Goal: Task Accomplishment & Management: Complete application form

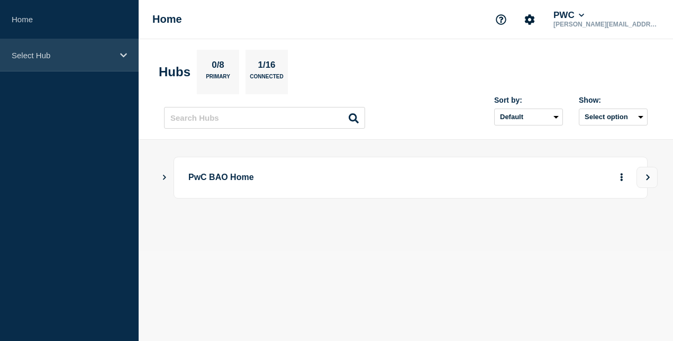
click at [80, 54] on p "Select Hub" at bounding box center [63, 55] width 102 height 9
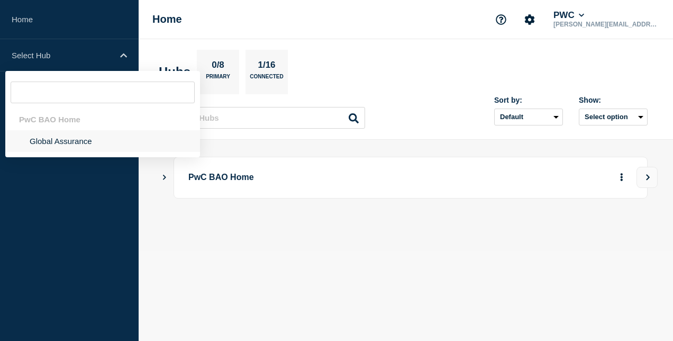
click at [83, 139] on li "Global Assurance" at bounding box center [102, 141] width 195 height 22
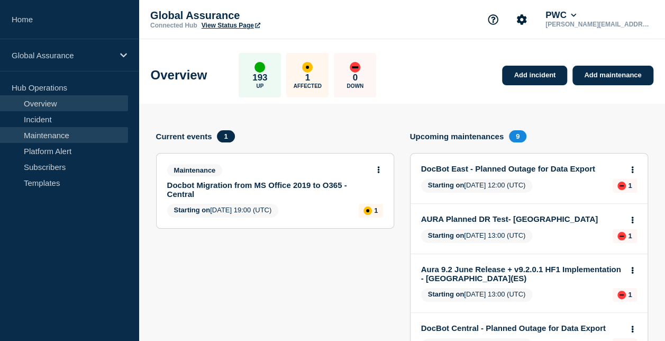
click at [83, 138] on link "Maintenance" at bounding box center [64, 135] width 128 height 16
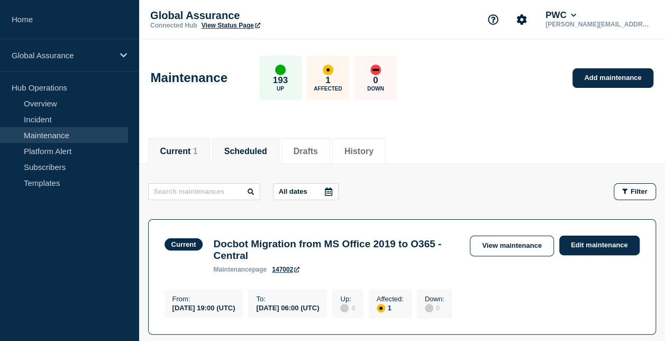
click at [265, 148] on button "Scheduled" at bounding box center [245, 152] width 43 height 10
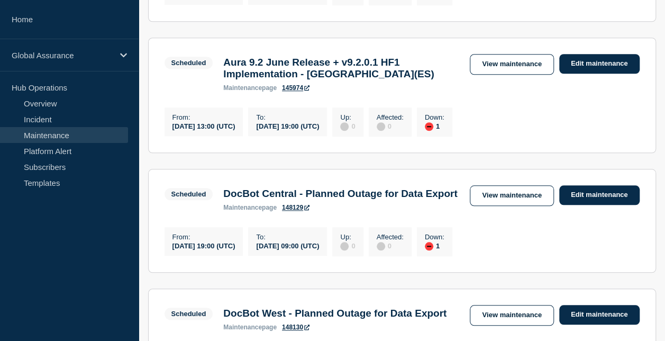
scroll to position [423, 0]
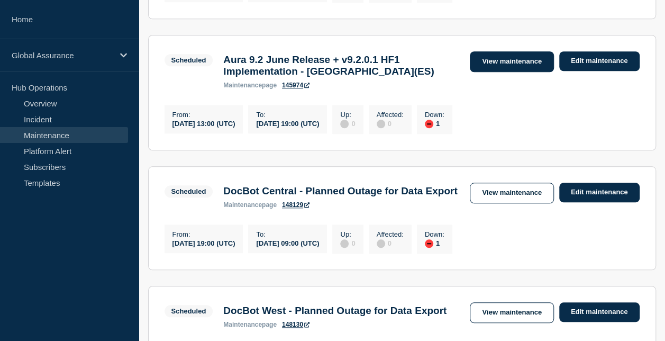
click at [486, 72] on link "View maintenance" at bounding box center [512, 61] width 84 height 21
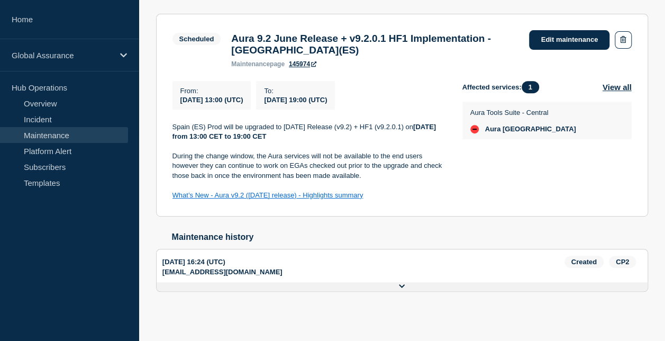
scroll to position [99, 0]
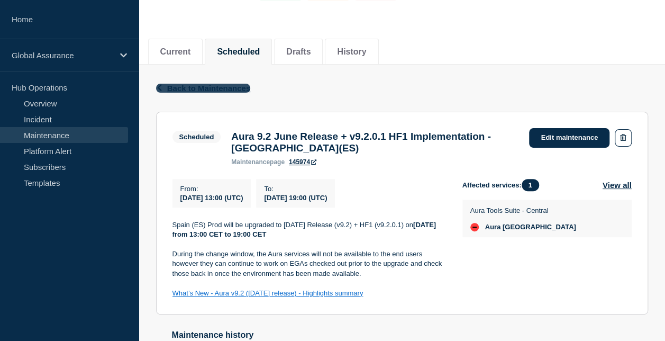
click at [203, 85] on span "Back to Maintenances" at bounding box center [209, 88] width 84 height 9
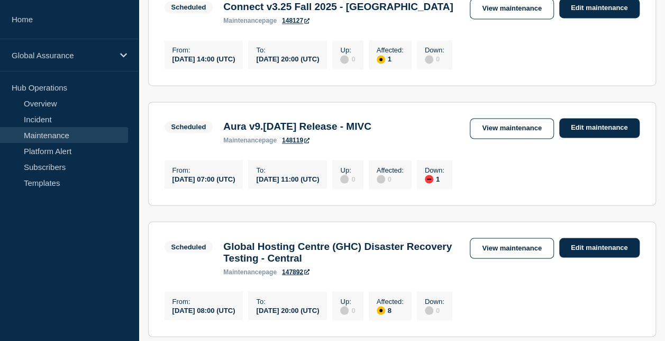
scroll to position [899, 0]
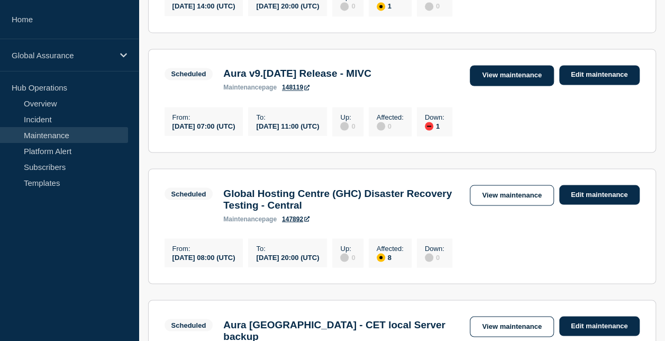
click at [508, 86] on link "View maintenance" at bounding box center [512, 75] width 84 height 21
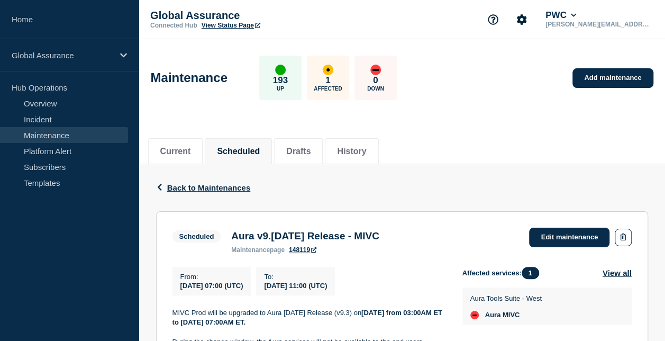
drag, startPoint x: 238, startPoint y: 238, endPoint x: 422, endPoint y: 238, distance: 183.6
click at [379, 238] on h3 "Aura v9.3 September 2025 Release - MIVC" at bounding box center [305, 236] width 148 height 12
copy h3 "Aura v9.3 September 2025 Release"
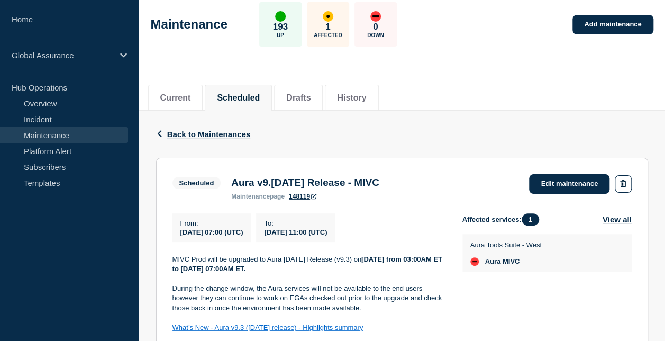
scroll to position [106, 0]
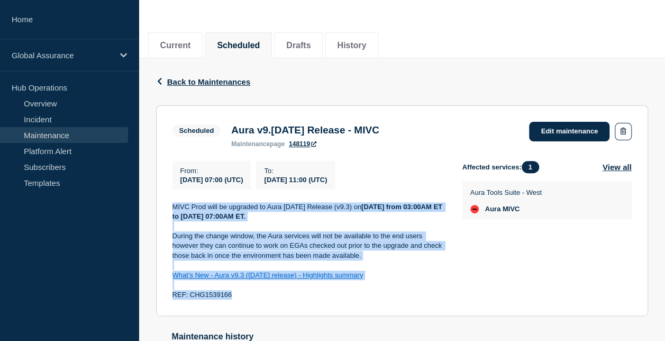
drag, startPoint x: 174, startPoint y: 208, endPoint x: 279, endPoint y: 295, distance: 136.8
click at [279, 295] on div "MIVC Prod will be upgraded to Aura September 2025 Release (v9.3) on Tuesday, 07…" at bounding box center [308, 251] width 273 height 98
copy div "MIVC Prod will be upgraded to Aura September 2025 Release (v9.3) on Tuesday, 07…"
click at [366, 47] on button "History" at bounding box center [351, 46] width 29 height 10
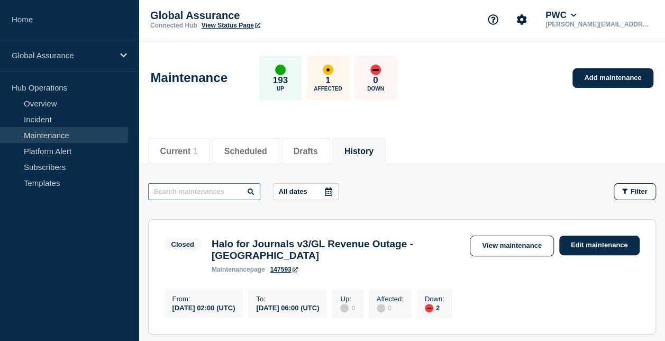
click at [217, 190] on input "text" at bounding box center [204, 191] width 112 height 17
type input "korea"
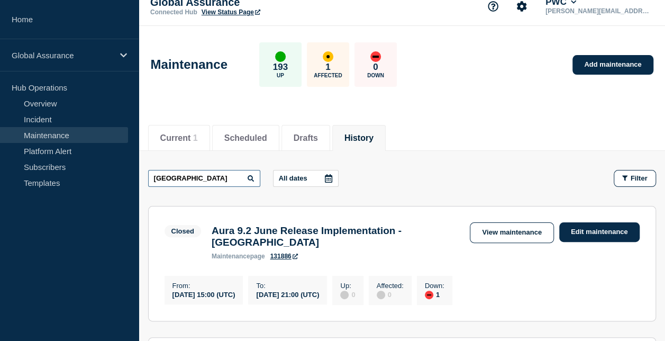
scroll to position [106, 0]
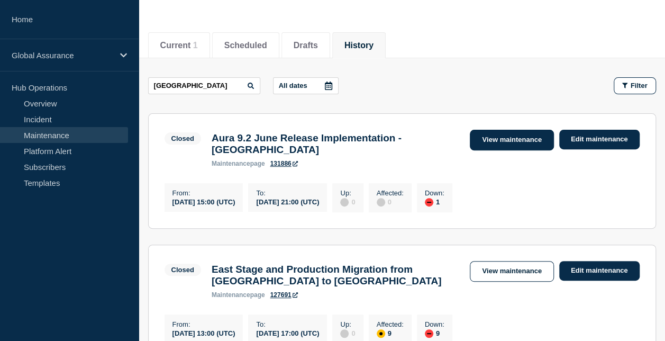
click at [487, 149] on link "View maintenance" at bounding box center [512, 140] width 84 height 21
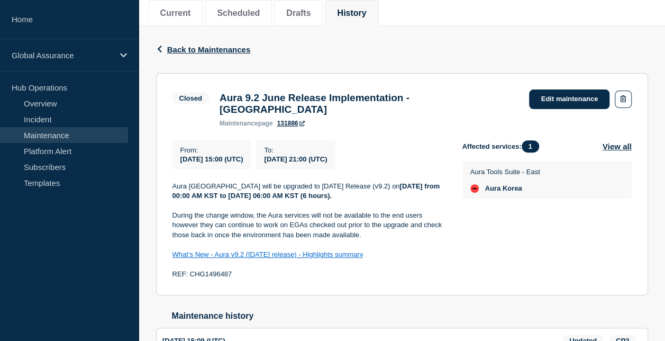
scroll to position [106, 0]
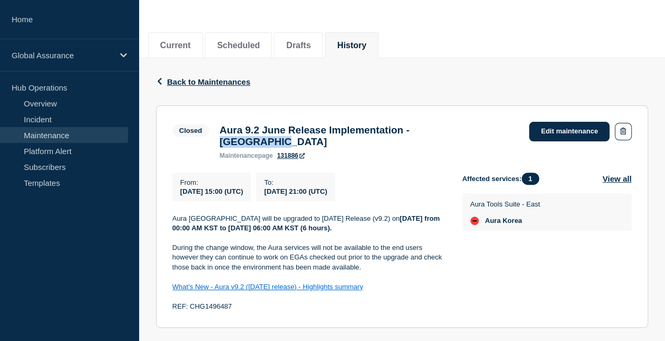
drag, startPoint x: 444, startPoint y: 131, endPoint x: 509, endPoint y: 131, distance: 65.1
click at [509, 131] on h3 "Aura 9.2 June Release Implementation - South Korea" at bounding box center [369, 135] width 299 height 23
copy h3 "South Korea"
drag, startPoint x: 380, startPoint y: 208, endPoint x: 384, endPoint y: 220, distance: 12.4
click at [384, 220] on p "Aura South Korea will be upgraded to June 2025 Release (v9.2) on Thursday, 31 J…" at bounding box center [308, 224] width 273 height 20
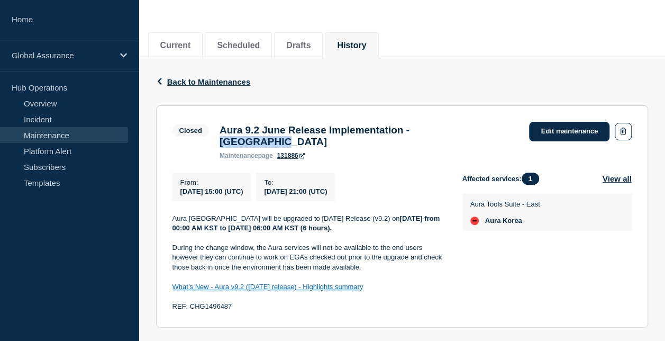
copy strong "Thursday, 31 July from 00:00 AM KST to Thursday, 31 July 06:00 AM KST (6 hours)."
click at [179, 83] on span "Back to Maintenances" at bounding box center [209, 81] width 84 height 9
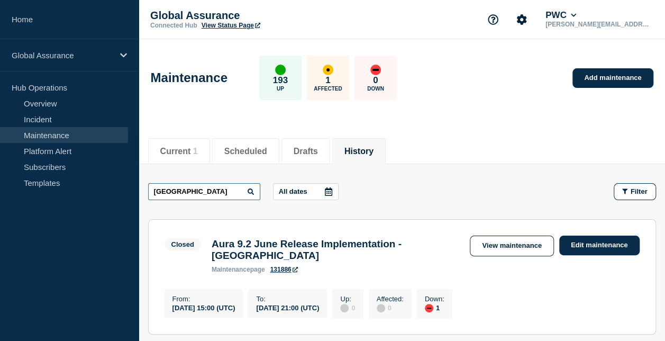
drag, startPoint x: 213, startPoint y: 192, endPoint x: 136, endPoint y: 188, distance: 76.3
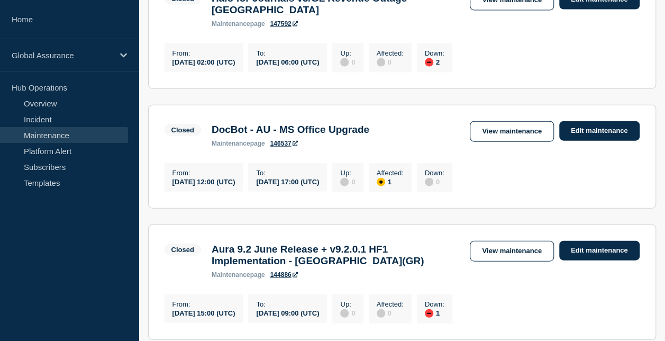
scroll to position [1399, 0]
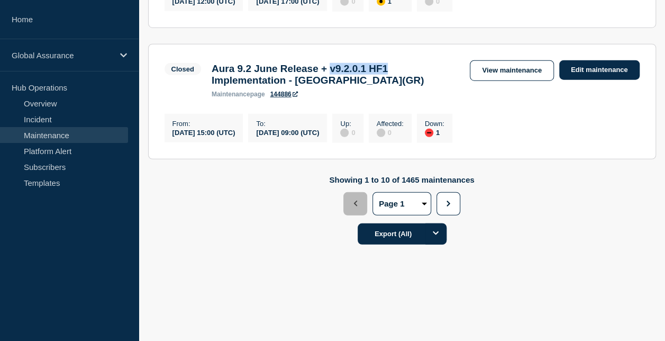
drag, startPoint x: 349, startPoint y: 63, endPoint x: 423, endPoint y: 65, distance: 74.1
click at [423, 65] on h3 "Aura 9.2 June Release + v9.2.0.1 HF1 Implementation - Greece(GR)" at bounding box center [336, 74] width 248 height 23
drag, startPoint x: 423, startPoint y: 65, endPoint x: 372, endPoint y: 72, distance: 50.7
click at [398, 87] on div "Aura 9.2 June Release + v9.2.0.1 HF1 Implementation - Greece(GR) maintenance pa…" at bounding box center [335, 80] width 259 height 35
drag, startPoint x: 340, startPoint y: 61, endPoint x: 425, endPoint y: 66, distance: 85.3
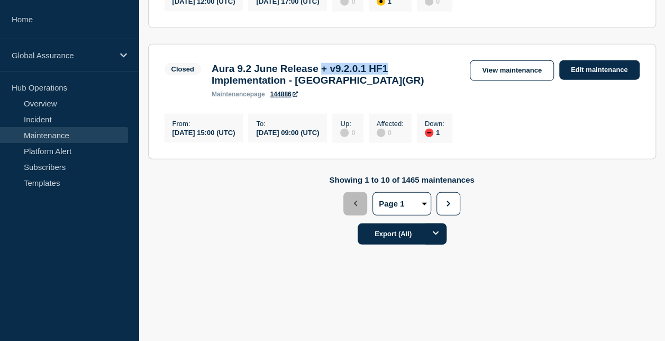
click at [425, 66] on h3 "Aura 9.2 June Release + v9.2.0.1 HF1 Implementation - Greece(GR)" at bounding box center [336, 74] width 248 height 23
copy h3 "+ v9.2.0.1 HF1"
click at [498, 60] on link "View maintenance" at bounding box center [512, 70] width 84 height 21
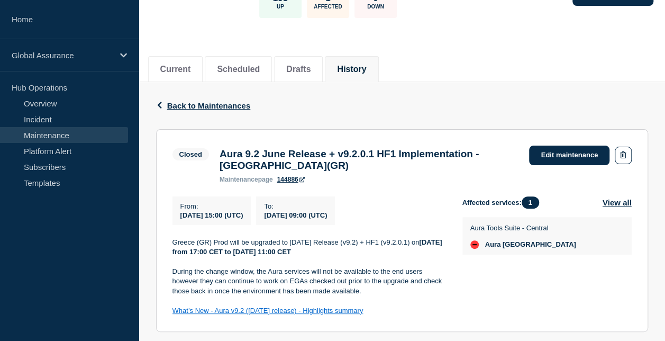
scroll to position [205, 0]
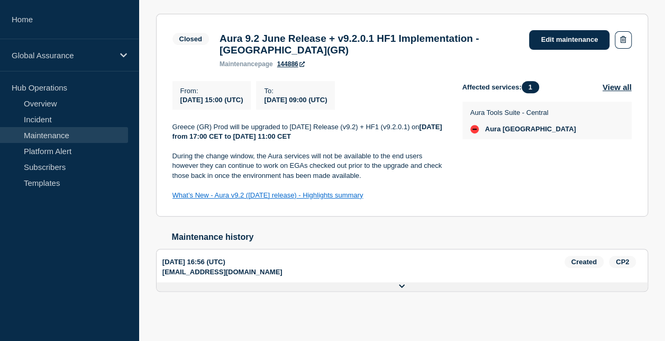
drag, startPoint x: 370, startPoint y: 124, endPoint x: 421, endPoint y: 125, distance: 51.3
click at [421, 125] on p "Greece (GR) Prod will be upgraded to June 2025 Release (v9.2) + HF1 (v9.2.0.1) …" at bounding box center [308, 132] width 273 height 20
copy p "+ HF1 (v9.2.0.1)"
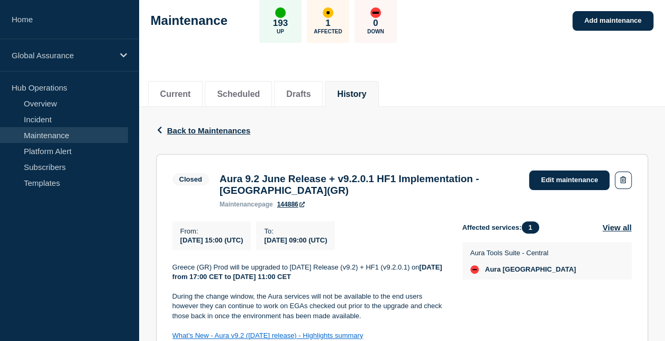
scroll to position [0, 0]
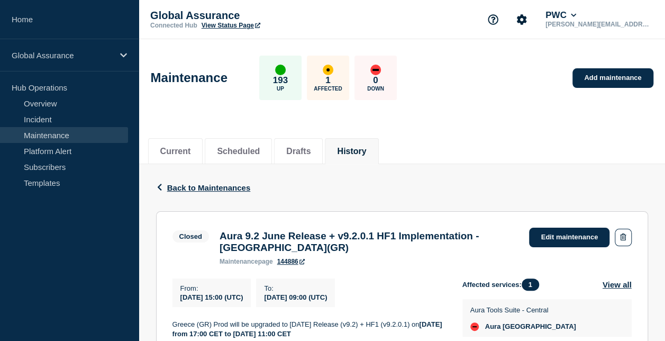
click at [352, 154] on button "History" at bounding box center [351, 152] width 29 height 10
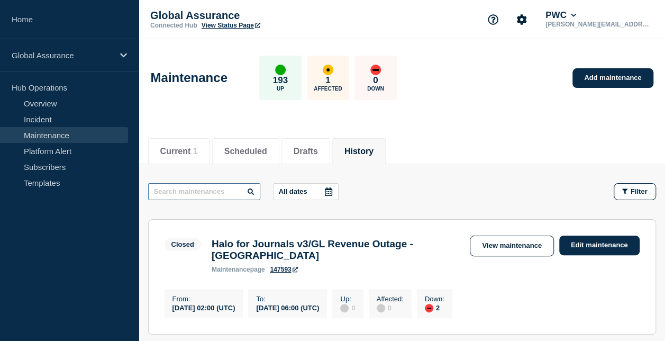
click at [230, 192] on input "text" at bounding box center [204, 191] width 112 height 17
type input "korea"
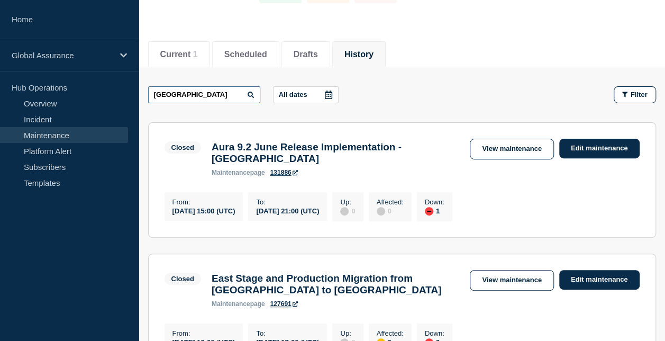
scroll to position [106, 0]
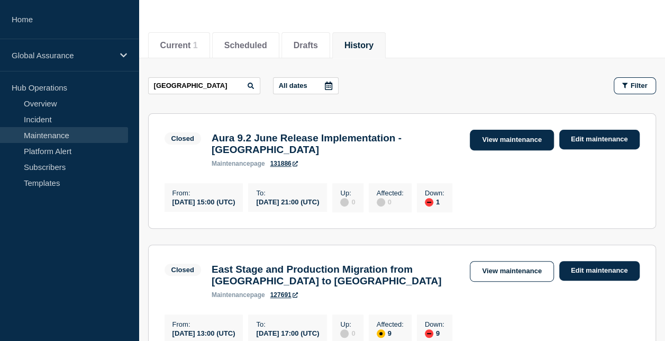
click at [485, 144] on link "View maintenance" at bounding box center [512, 140] width 84 height 21
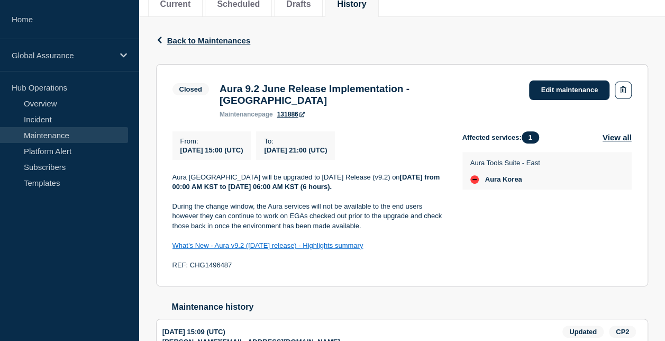
scroll to position [306, 0]
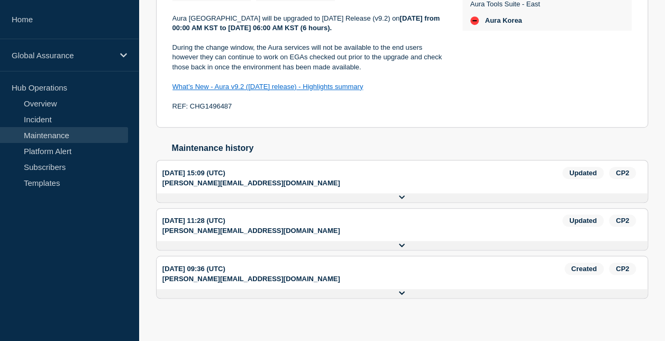
click at [403, 194] on icon at bounding box center [402, 197] width 6 height 7
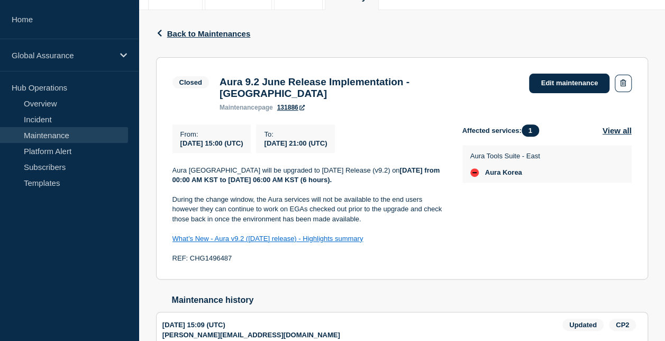
scroll to position [94, 0]
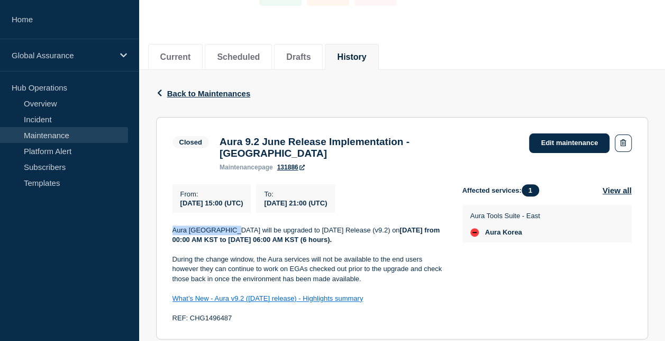
drag, startPoint x: 172, startPoint y: 220, endPoint x: 227, endPoint y: 223, distance: 55.1
click at [227, 225] on p "Aura South Korea will be upgraded to June 2025 Release (v9.2) on Thursday, 31 J…" at bounding box center [308, 235] width 273 height 20
copy p "Aura South Korea"
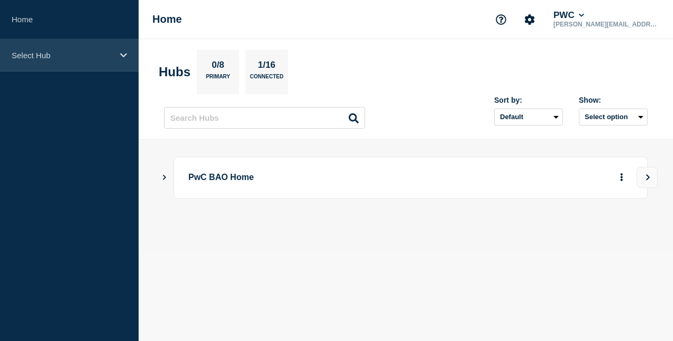
click at [64, 52] on p "Select Hub" at bounding box center [63, 55] width 102 height 9
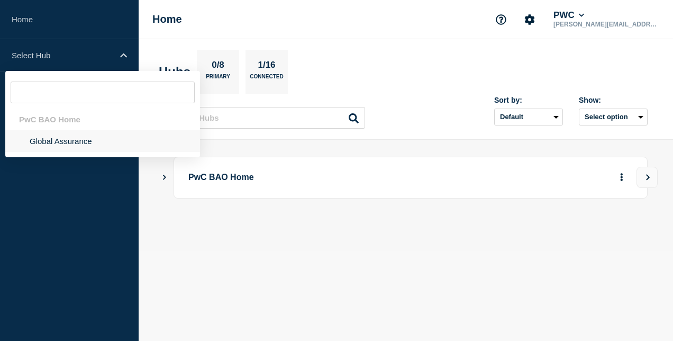
click at [57, 141] on li "Global Assurance" at bounding box center [102, 141] width 195 height 22
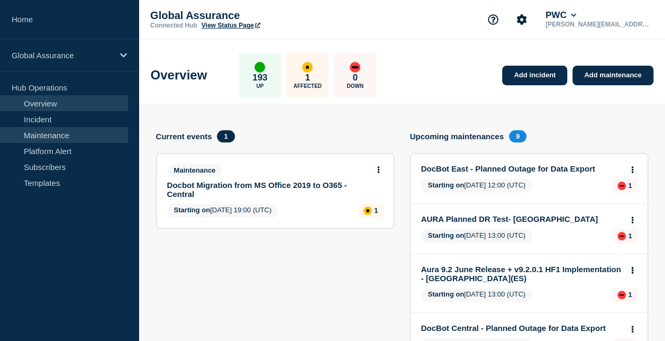
click at [67, 134] on link "Maintenance" at bounding box center [64, 135] width 128 height 16
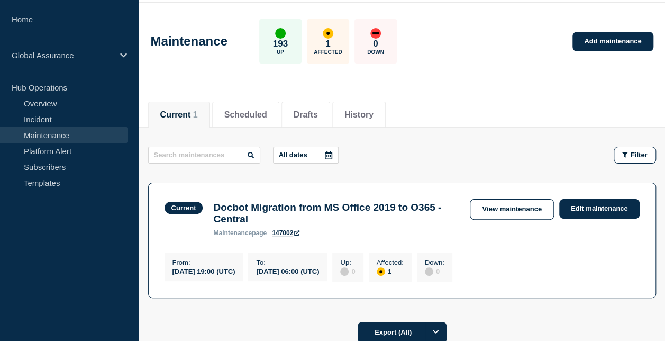
scroll to position [53, 0]
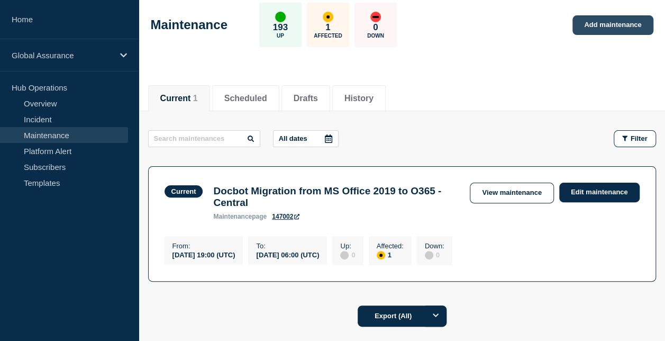
click at [615, 26] on link "Add maintenance" at bounding box center [612, 25] width 80 height 20
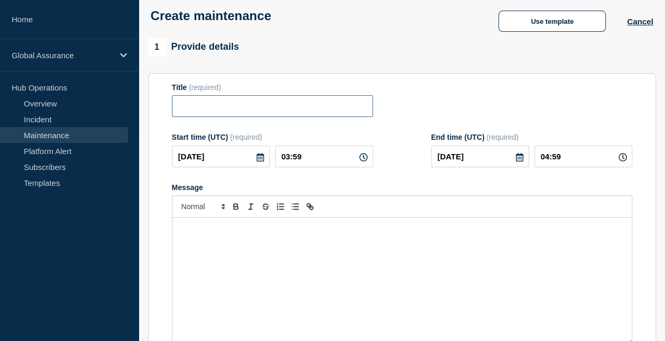
click at [220, 113] on input "Title" at bounding box center [272, 106] width 201 height 22
paste input "Aura v9.3 September 2025 Release"
click at [226, 256] on div "Message" at bounding box center [401, 280] width 459 height 127
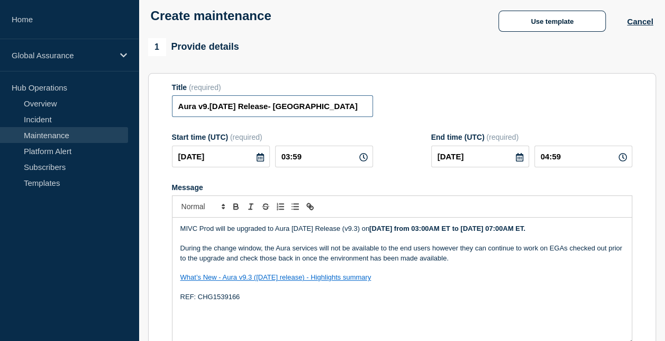
drag, startPoint x: 315, startPoint y: 109, endPoint x: 349, endPoint y: 108, distance: 34.4
click at [349, 108] on input "Aura v9.3 September 2025 Release- Korea" at bounding box center [272, 106] width 201 height 22
paste input "South"
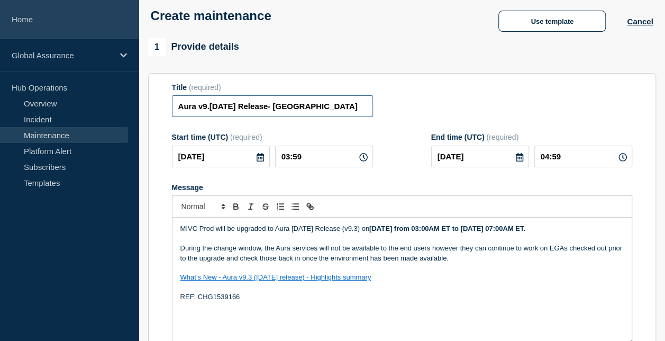
type input "Aura v9.3 September 2025 Release- South Korea"
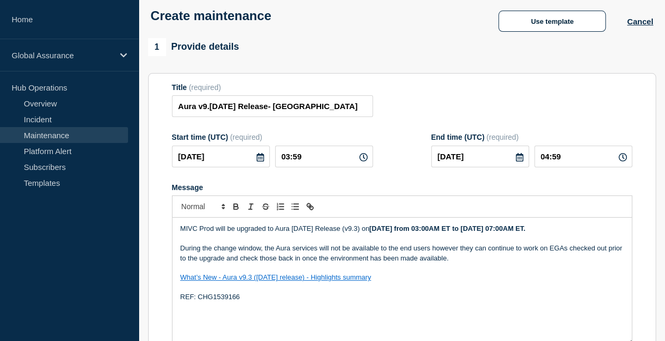
drag, startPoint x: 402, startPoint y: 231, endPoint x: 405, endPoint y: 237, distance: 7.1
click at [405, 233] on p "MIVC Prod will be upgraded to Aura September 2025 Release (v9.3) on Tuesday, 07…" at bounding box center [401, 229] width 443 height 10
drag, startPoint x: 245, startPoint y: 308, endPoint x: 199, endPoint y: 306, distance: 46.1
click at [199, 302] on p "REF: CHG1539166" at bounding box center [401, 297] width 443 height 10
drag, startPoint x: 434, startPoint y: 231, endPoint x: 442, endPoint y: 229, distance: 7.7
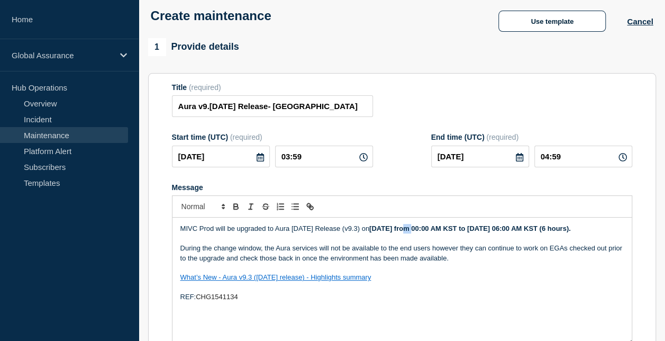
click at [442, 229] on strong "Thursday, 31 July from 00:00 AM KST to Thursday, 31 July 06:00 AM KST (6 hours)." at bounding box center [470, 228] width 202 height 8
drag, startPoint x: 458, startPoint y: 229, endPoint x: 445, endPoint y: 228, distance: 13.3
click at [445, 228] on strong "Thursday, 10 July from 00:00 AM KST to Thursday, 31 July 06:00 AM KST (6 hours)." at bounding box center [470, 228] width 202 height 8
drag, startPoint x: 580, startPoint y: 229, endPoint x: 586, endPoint y: 229, distance: 5.8
click at [571, 229] on strong "Thursday, 10 October from 00:00 AM KST to Thursday, 31 July 06:00 AM KST (6 hou…" at bounding box center [470, 228] width 202 height 8
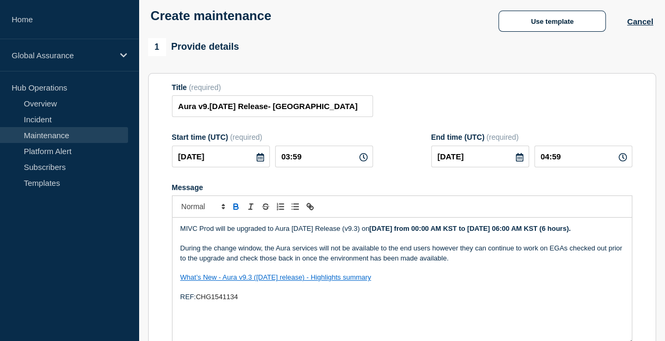
drag, startPoint x: 590, startPoint y: 231, endPoint x: 602, endPoint y: 231, distance: 11.1
click at [571, 231] on strong "Thursday, 10 October from 00:00 AM KST to Thursday, 10 July 06:00 AM KST (6 hou…" at bounding box center [470, 228] width 202 height 8
click at [451, 243] on p "Message" at bounding box center [401, 239] width 443 height 10
click at [308, 108] on input "Aura v9.3 September 2025 Release- South Korea" at bounding box center [272, 106] width 201 height 22
paste input "+ v9.2.0.1 HF1"
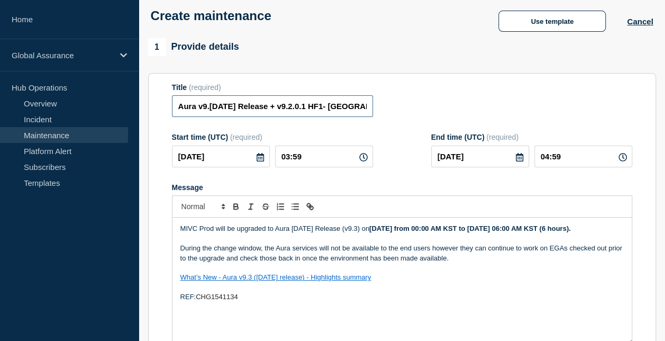
type input "Aura v9.3 September 2025 Release + v9.2.0.1 HF1- South Korea"
drag, startPoint x: 368, startPoint y: 229, endPoint x: 377, endPoint y: 231, distance: 8.7
click at [368, 229] on p "MIVC Prod will be upgraded to Aura September 2025 Release (v9.3) on Thursday, 1…" at bounding box center [401, 229] width 443 height 10
click at [388, 229] on p "MIVC Prod will be upgraded to Aura September 2025 Release (v9.3) on Thursday, 1…" at bounding box center [401, 229] width 443 height 10
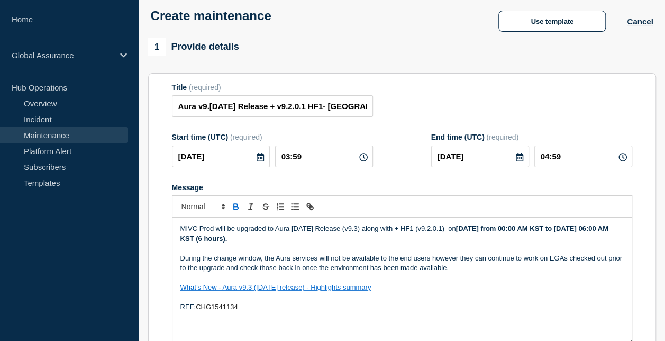
click at [444, 240] on p "MIVC Prod will be upgraded to Aura September 2025 Release (v9.3) along with + H…" at bounding box center [401, 234] width 443 height 20
click at [504, 230] on strong "Thursday, 10 October from 00:00 AM KST to Thursday, 10 October 06:00 AM KST (6 …" at bounding box center [395, 232] width 430 height 17
drag, startPoint x: 505, startPoint y: 231, endPoint x: 487, endPoint y: 231, distance: 17.5
click at [487, 231] on strong "Thursday, 10 October from 00:00 AM KST to Thursday, 10 October 06:00 AM KST (6 …" at bounding box center [395, 232] width 430 height 17
drag, startPoint x: 207, startPoint y: 240, endPoint x: 188, endPoint y: 239, distance: 19.1
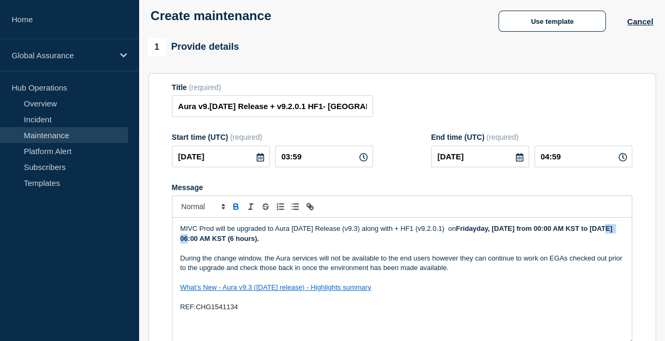
click at [188, 239] on strong "Fridayday, 10 October from 00:00 AM KST to Thursday, 10 October 06:00 AM KST (6…" at bounding box center [397, 232] width 434 height 17
drag, startPoint x: 505, startPoint y: 231, endPoint x: 516, endPoint y: 232, distance: 11.2
click at [516, 232] on strong "Fridayday, 10 October from 00:00 AM KST to Friday, 10 October 06:00 AM KST (6 h…" at bounding box center [396, 232] width 432 height 17
click at [260, 157] on icon at bounding box center [260, 157] width 7 height 8
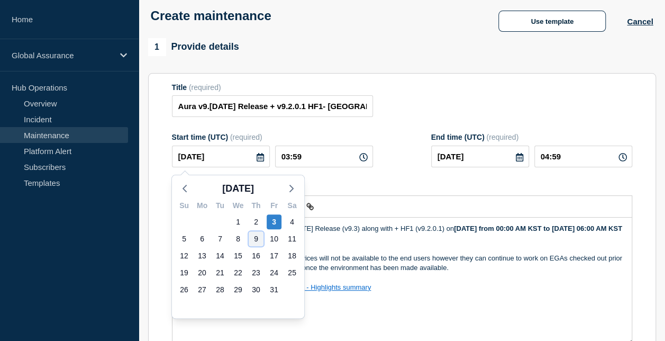
click at [257, 238] on div "9" at bounding box center [256, 238] width 15 height 15
type input "2025-10-09"
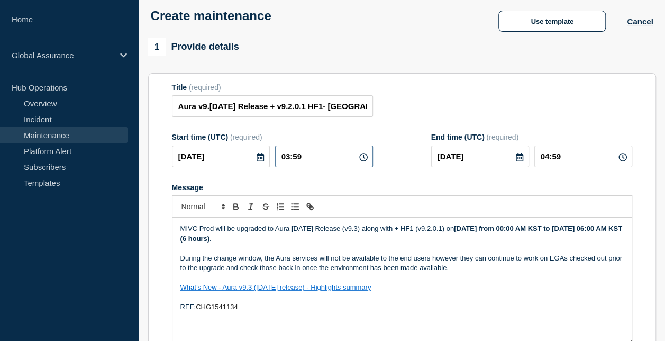
drag, startPoint x: 288, startPoint y: 159, endPoint x: 278, endPoint y: 158, distance: 10.1
click at [278, 158] on input "03:59" at bounding box center [324, 156] width 98 height 22
type input "15:59"
type input "16:59"
type input "15:00"
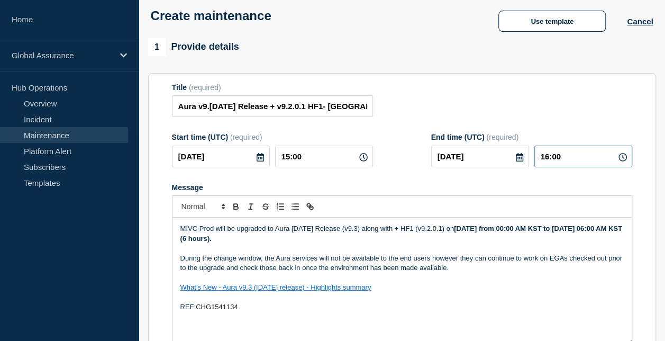
drag, startPoint x: 548, startPoint y: 158, endPoint x: 541, endPoint y: 158, distance: 6.3
click at [541, 158] on input "16:00" at bounding box center [583, 156] width 98 height 22
type input "21:00"
click at [471, 291] on p "What’s New - Aura v9.3 (September 2025 release) - Highlights summary" at bounding box center [401, 288] width 443 height 10
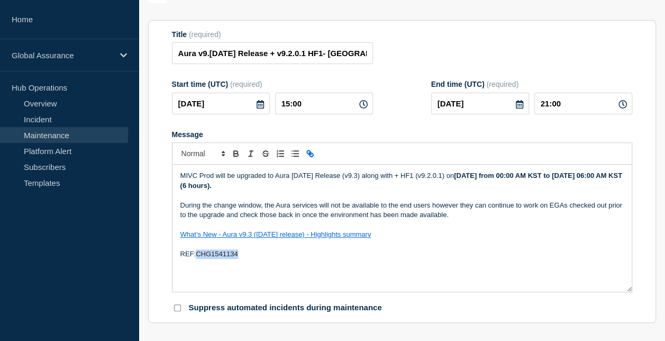
drag, startPoint x: 244, startPoint y: 254, endPoint x: 199, endPoint y: 260, distance: 45.3
click at [199, 259] on p "REF: CHG1541134" at bounding box center [401, 254] width 443 height 10
copy span "CHG1541134"
click at [420, 267] on div "MIVC Prod will be upgraded to Aura September 2025 Release (v9.3) along with + H…" at bounding box center [401, 228] width 459 height 127
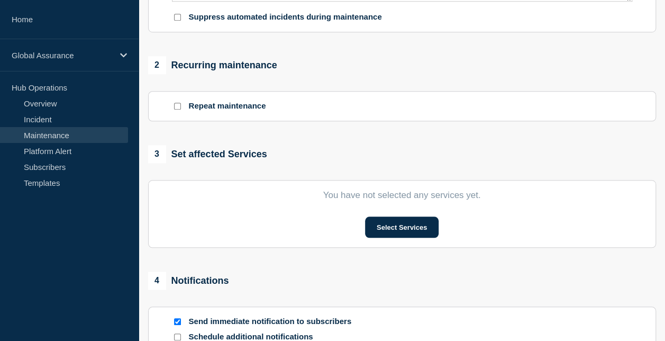
scroll to position [476, 0]
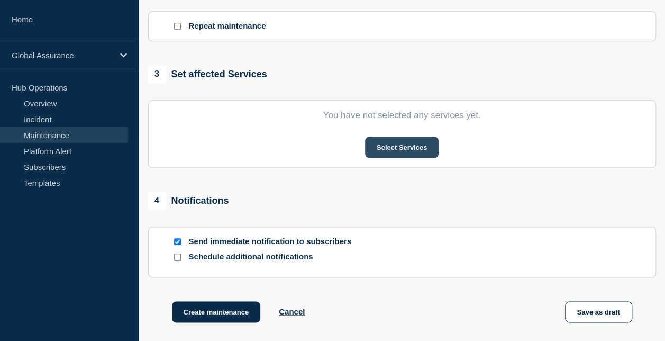
click at [411, 151] on button "Select Services" at bounding box center [402, 146] width 74 height 21
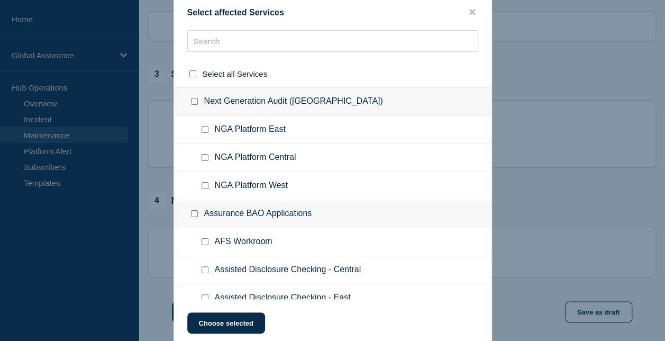
click at [224, 149] on ul "NGA Platform Central" at bounding box center [332, 158] width 317 height 28
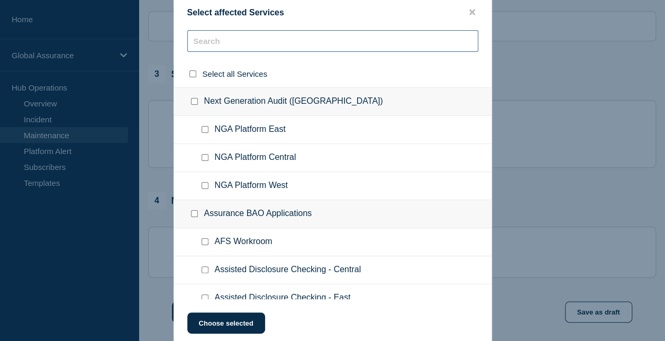
click at [240, 41] on input "text" at bounding box center [332, 41] width 291 height 22
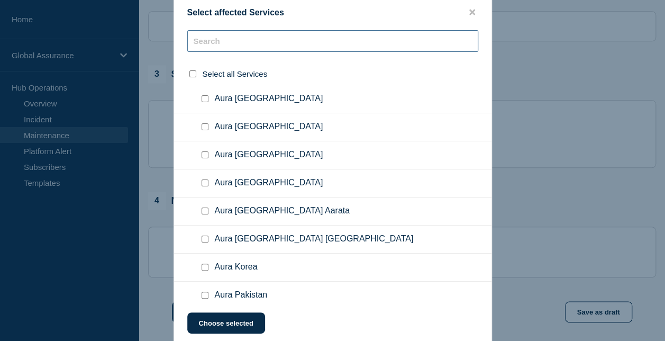
scroll to position [2539, 0]
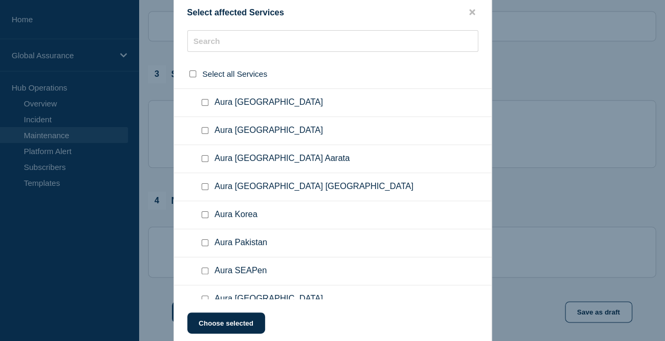
click at [204, 211] on input "Aura Korea checkbox" at bounding box center [205, 214] width 7 height 7
checkbox input "true"
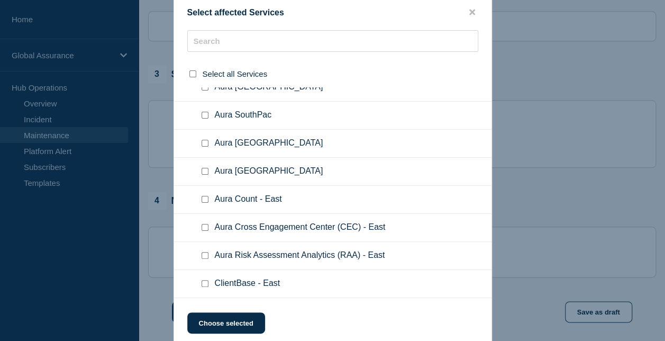
scroll to position [3016, 0]
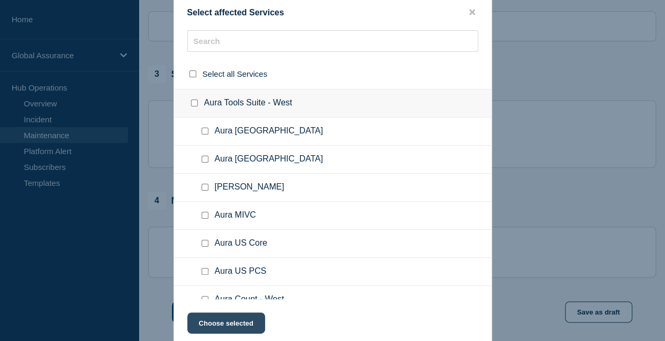
click at [221, 328] on button "Choose selected" at bounding box center [226, 322] width 78 height 21
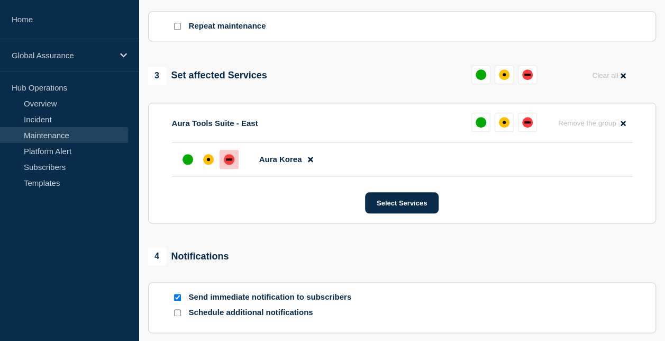
click at [231, 165] on div "down" at bounding box center [229, 159] width 11 height 11
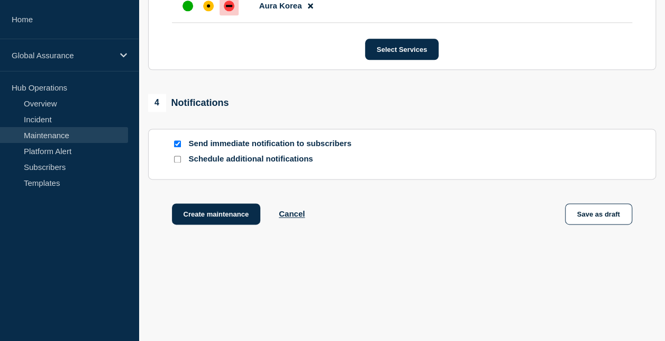
scroll to position [635, 0]
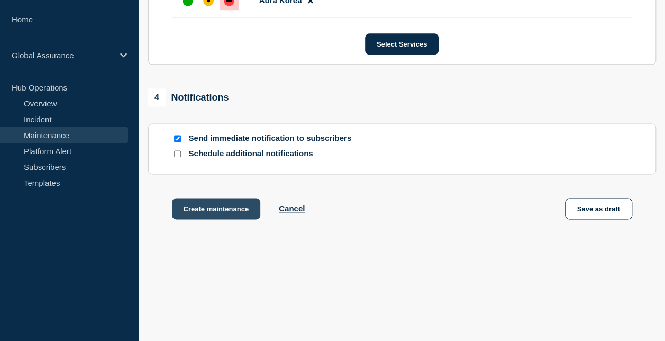
click at [230, 210] on button "Create maintenance" at bounding box center [216, 208] width 89 height 21
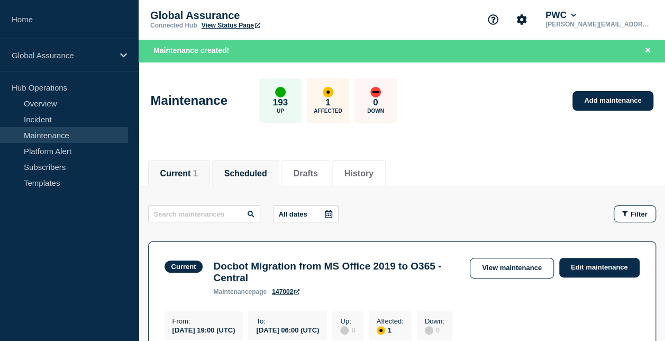
click at [258, 170] on button "Scheduled" at bounding box center [245, 174] width 43 height 10
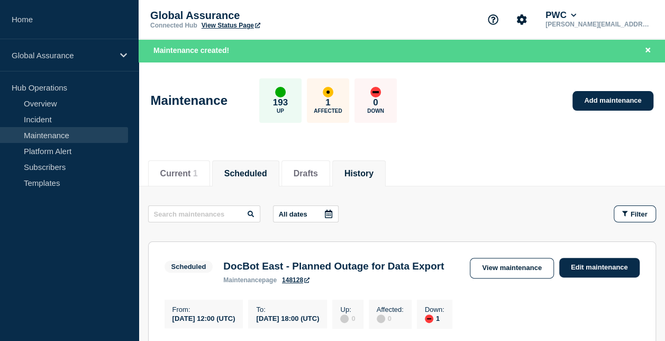
click at [374, 175] on button "History" at bounding box center [358, 174] width 29 height 10
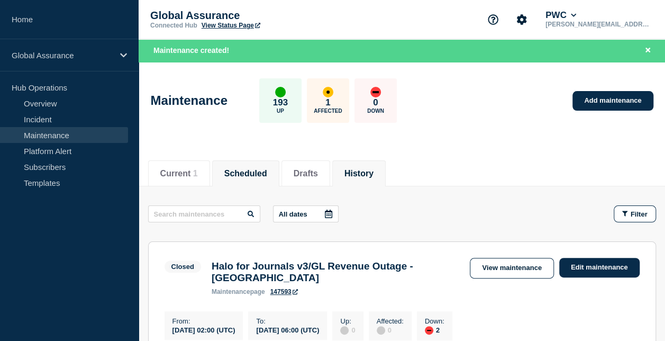
click at [267, 176] on button "Scheduled" at bounding box center [245, 174] width 43 height 10
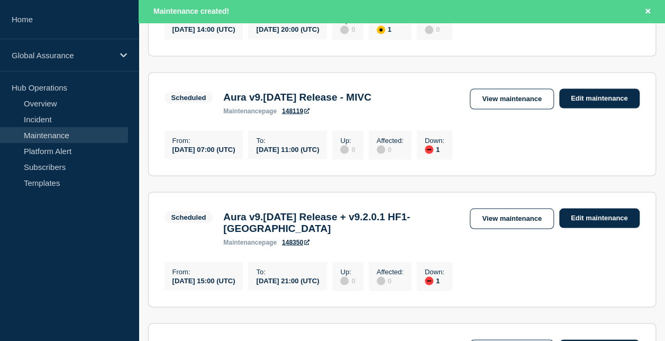
scroll to position [952, 0]
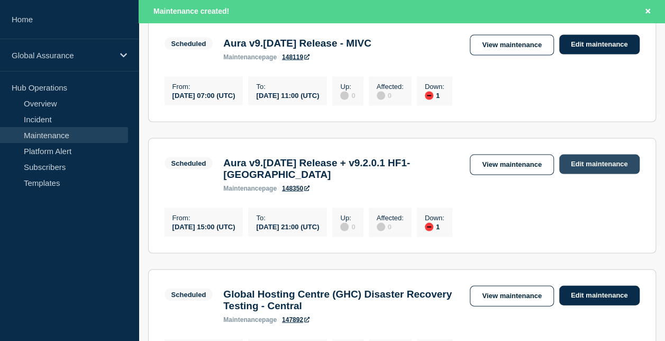
click at [582, 174] on link "Edit maintenance" at bounding box center [599, 164] width 80 height 20
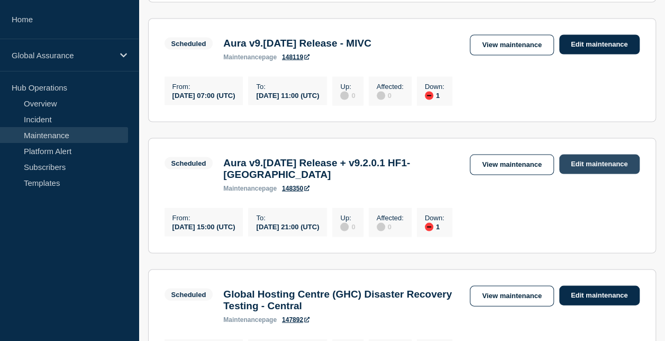
scroll to position [930, 0]
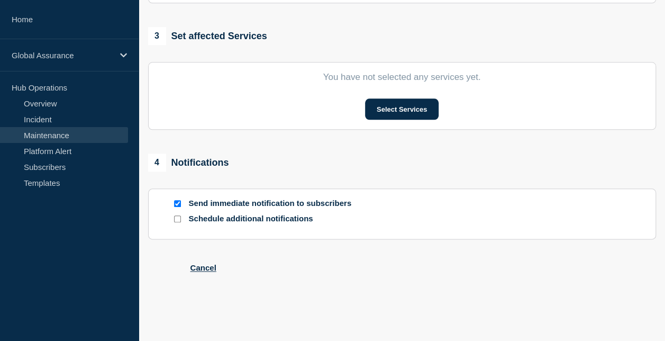
type input "Aura v9.3 September 2025 Release + v9.2.0.1 HF1- South Korea"
type input "2025-10-09"
type input "15:00"
type input "2025-10-09"
type input "21:00"
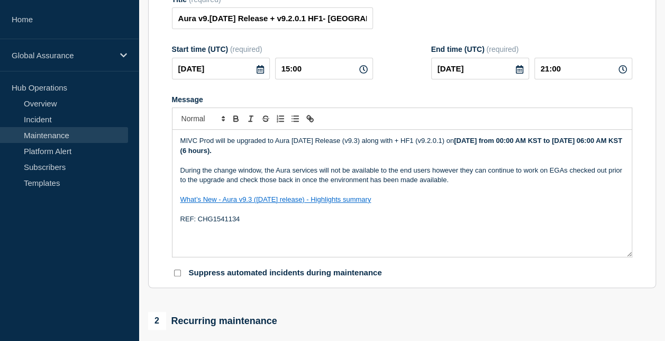
scroll to position [70, 0]
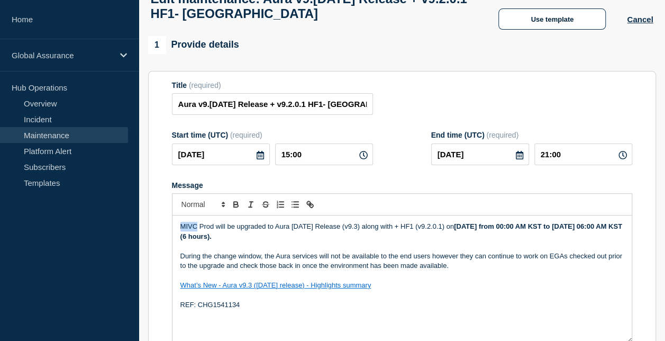
drag, startPoint x: 196, startPoint y: 231, endPoint x: 179, endPoint y: 231, distance: 16.9
click at [180, 231] on p "MIVC Prod will be upgraded to Aura September 2025 Release (v9.3) along with + H…" at bounding box center [401, 232] width 443 height 20
drag, startPoint x: 212, startPoint y: 230, endPoint x: 180, endPoint y: 229, distance: 31.3
click at [180, 229] on p "MIVC Prod will be upgraded to Aura September 2025 Release (v9.3) along with + H…" at bounding box center [401, 232] width 443 height 20
click at [445, 233] on p "Aura South Korea will be upgraded to Aura September 2025 Release (v9.3) along w…" at bounding box center [401, 232] width 443 height 20
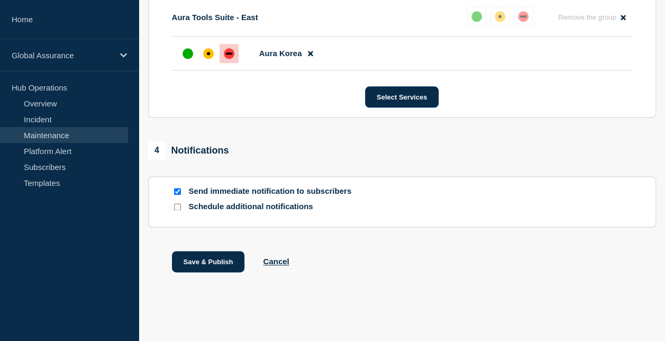
scroll to position [602, 0]
click at [224, 261] on button "Save & Publish" at bounding box center [208, 261] width 73 height 21
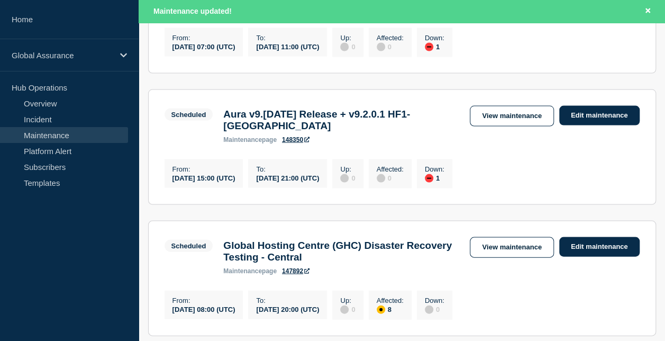
scroll to position [1005, 0]
